Goal: Use online tool/utility

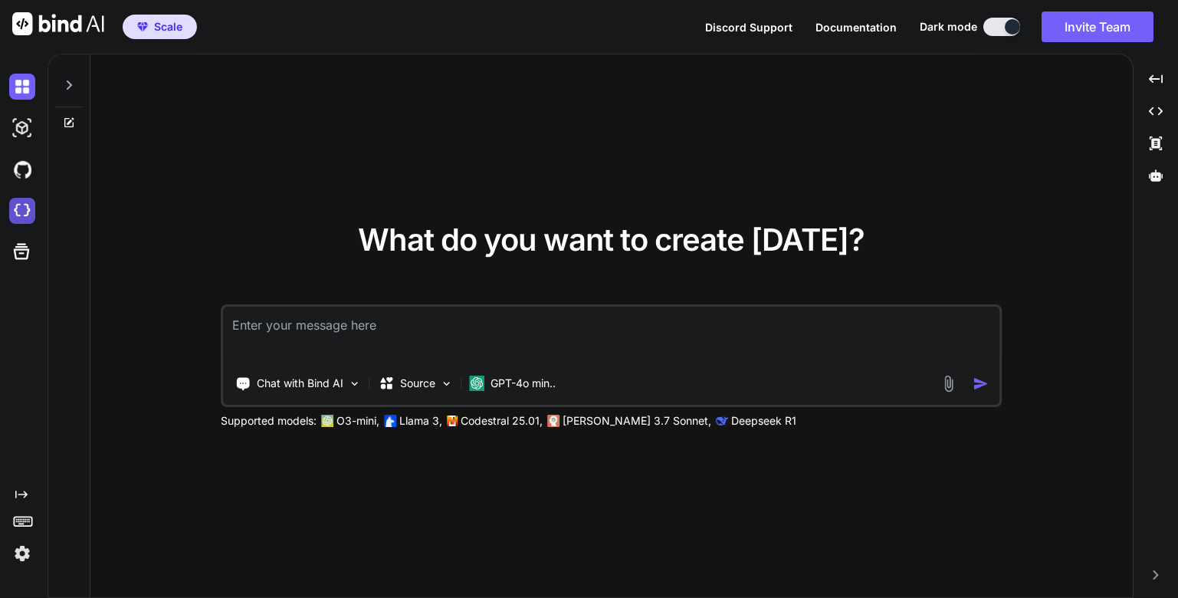
type textarea "x"
click at [28, 212] on img at bounding box center [22, 211] width 26 height 26
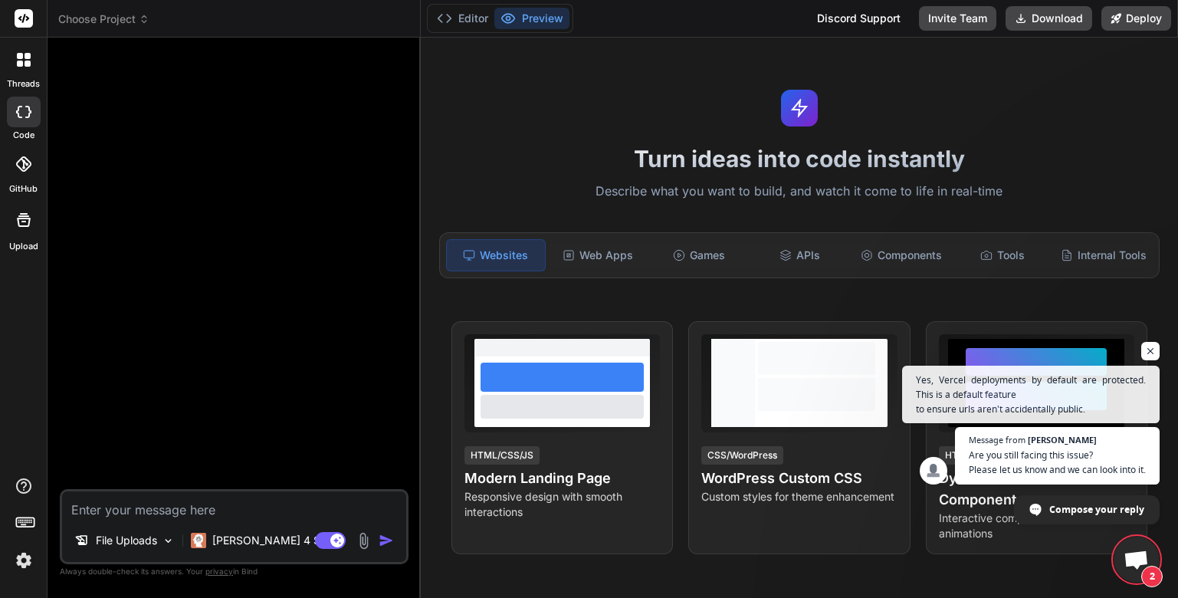
click at [144, 18] on div "Choose Project" at bounding box center [233, 18] width 351 height 15
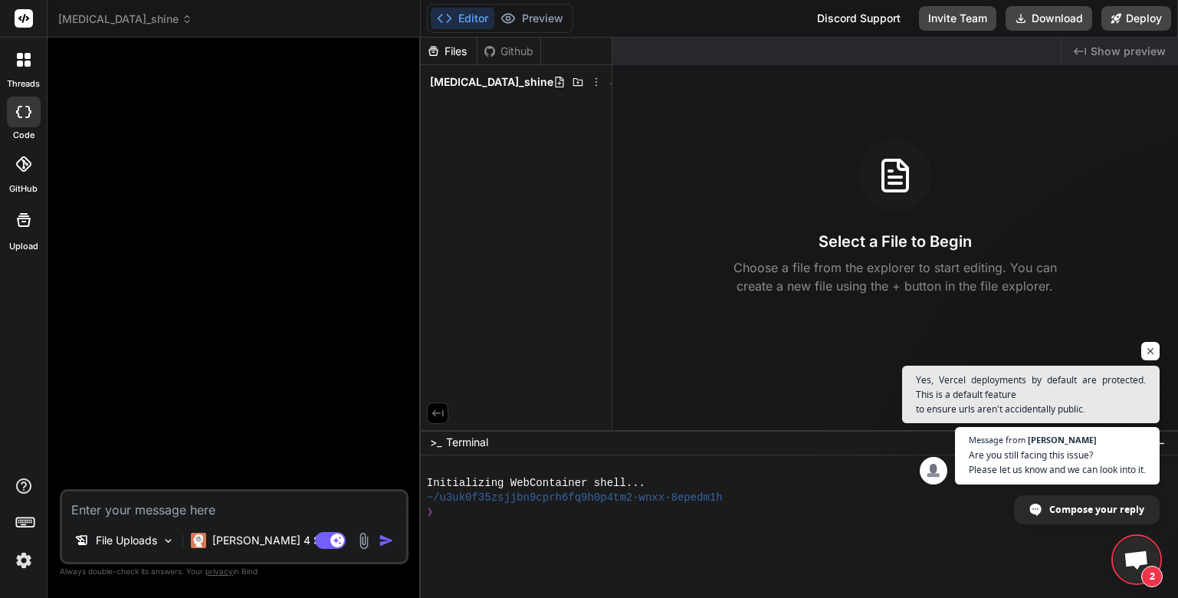
click at [144, 18] on div "[MEDICAL_DATA]_shine" at bounding box center [233, 18] width 351 height 15
click at [31, 129] on label "code" at bounding box center [23, 135] width 21 height 13
click at [109, 18] on span "[MEDICAL_DATA]_shine" at bounding box center [125, 18] width 134 height 15
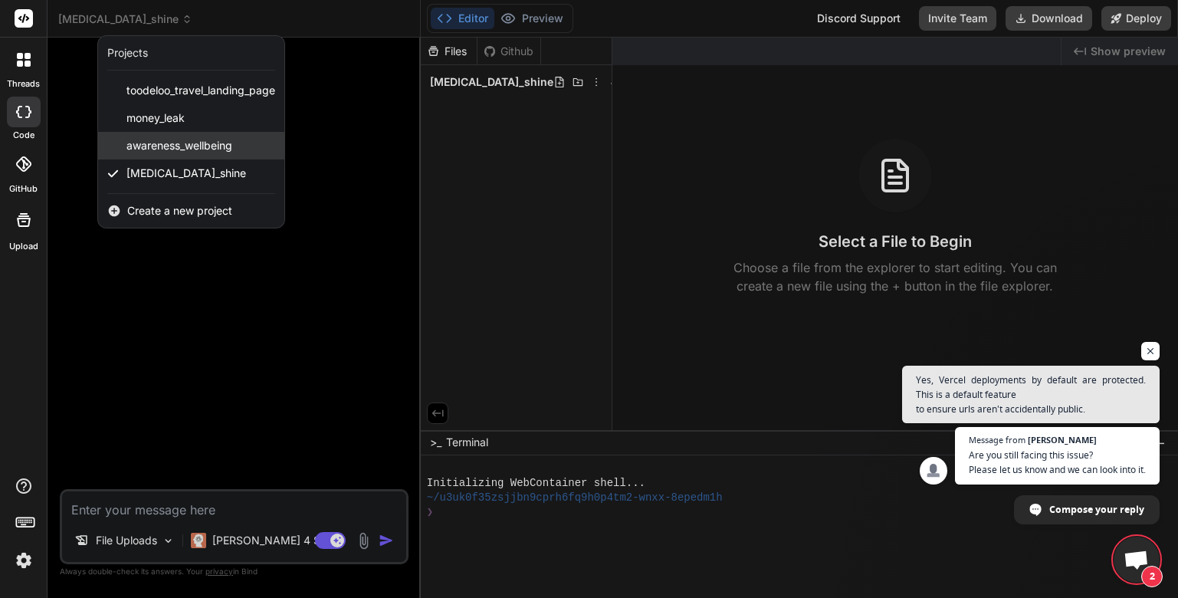
click at [199, 140] on span "awareness_wellbeing" at bounding box center [179, 145] width 106 height 15
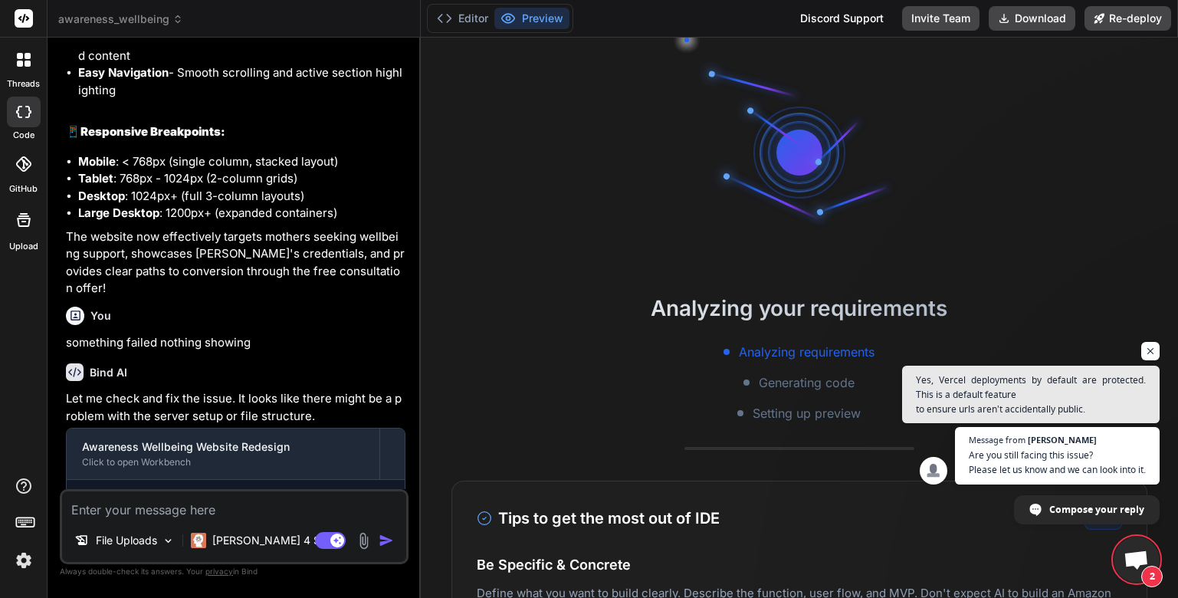
scroll to position [1779, 0]
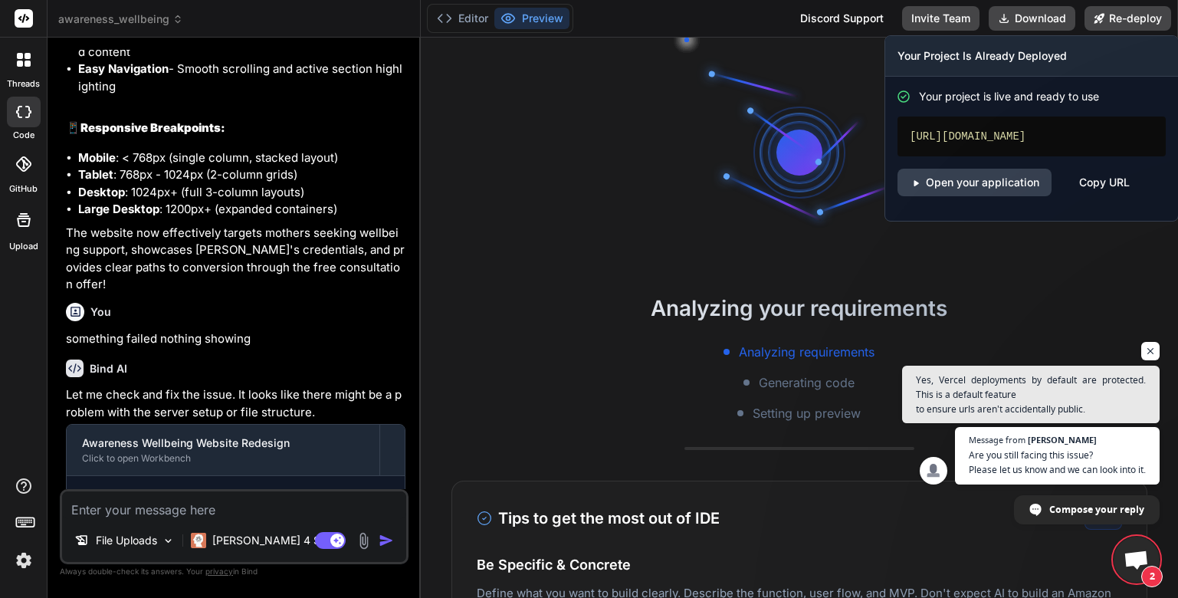
click at [1092, 193] on div "Copy URL" at bounding box center [1104, 183] width 51 height 28
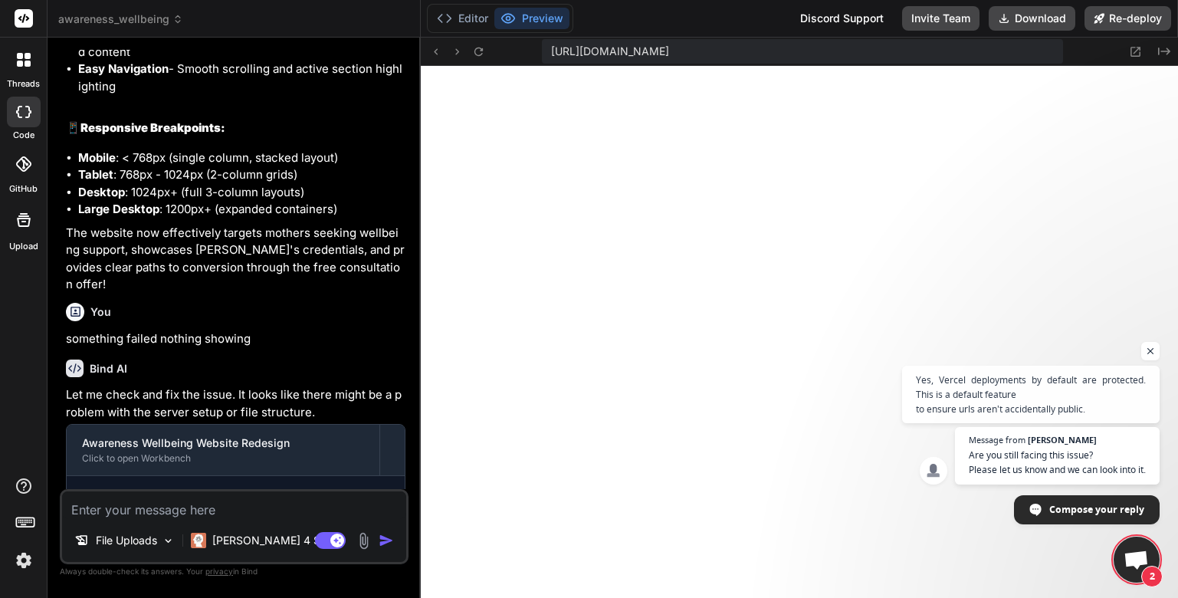
type textarea "x"
